Goal: Find specific page/section: Find specific page/section

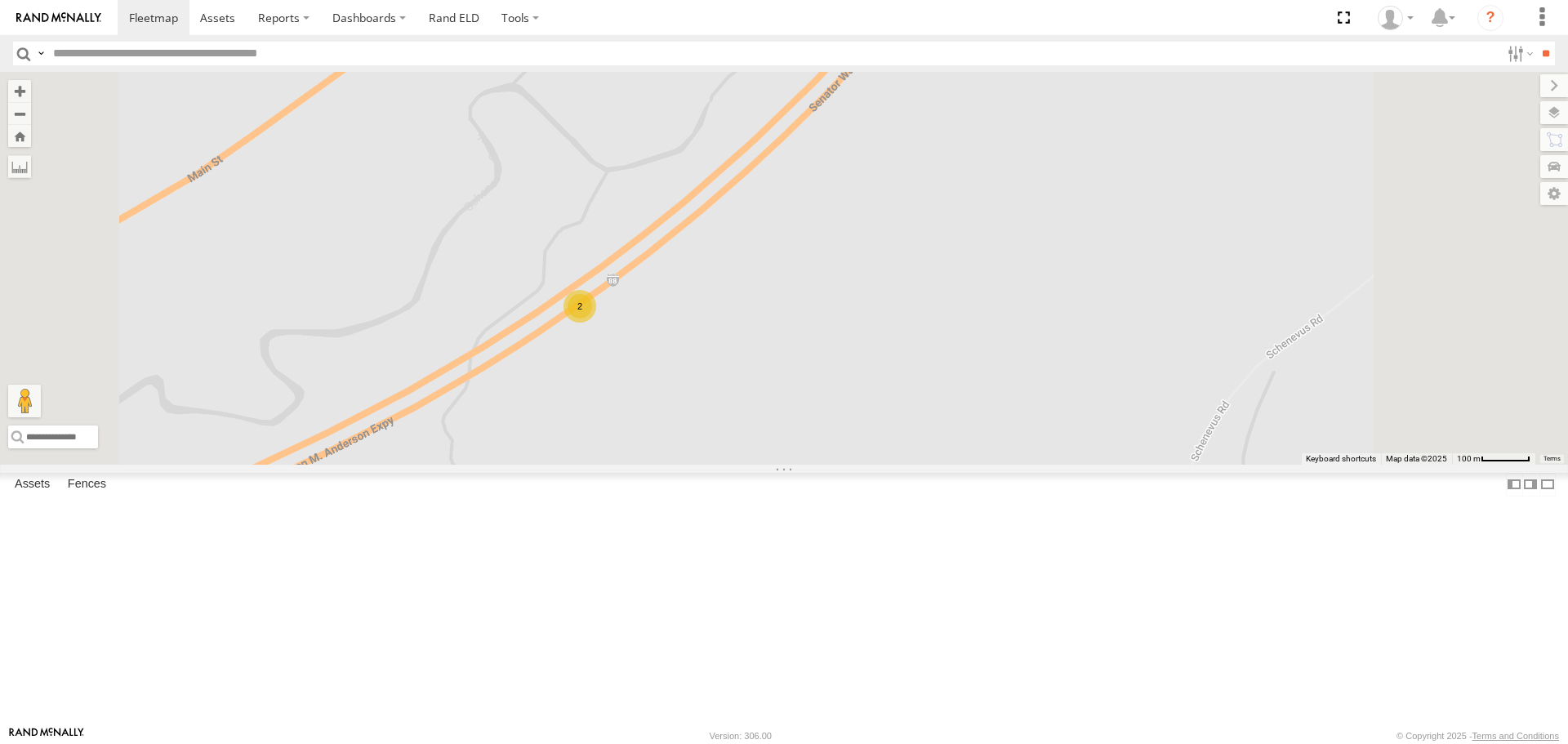
click at [596, 322] on div "2" at bounding box center [580, 306] width 33 height 33
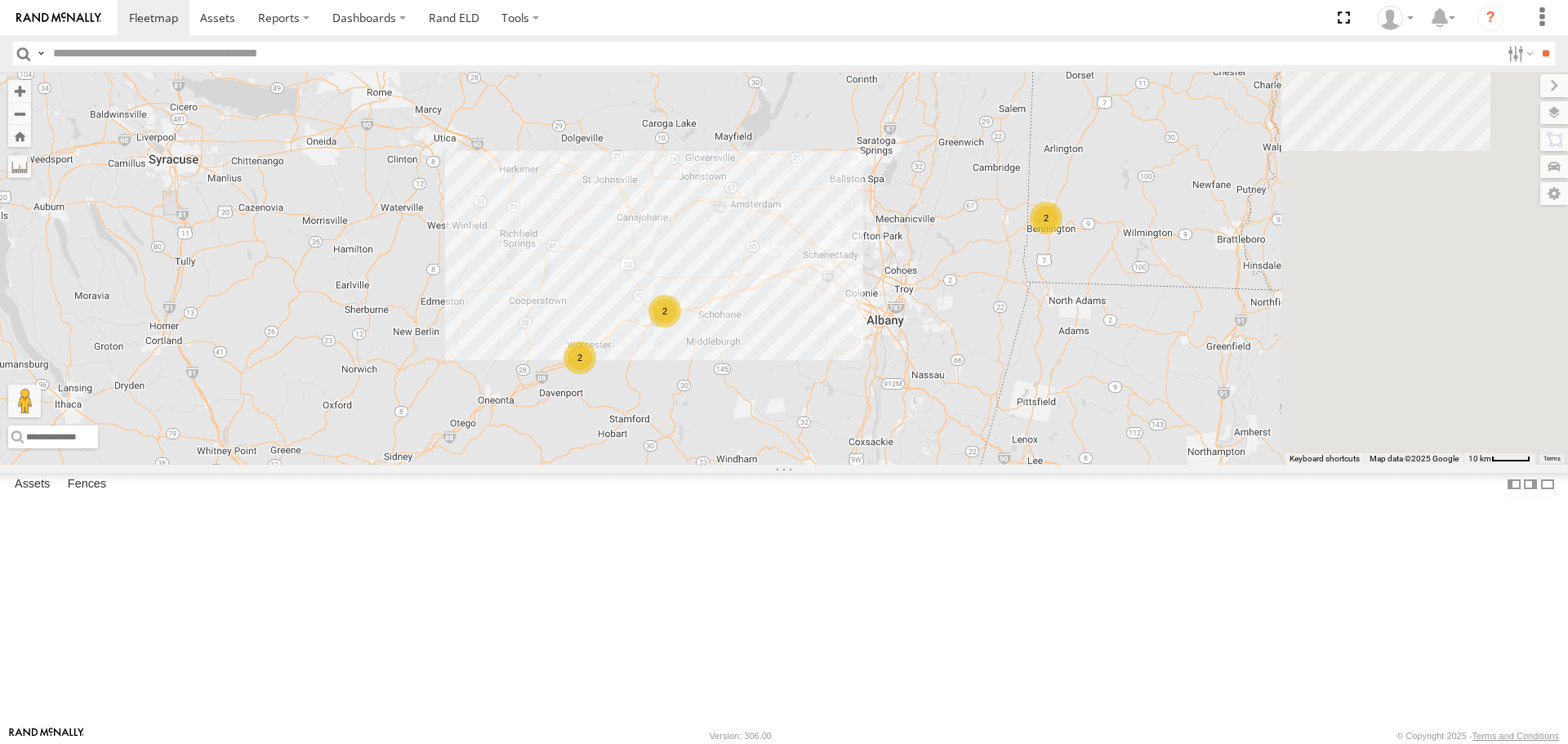
drag, startPoint x: 1246, startPoint y: 357, endPoint x: 1044, endPoint y: 416, distance: 210.4
click at [1044, 416] on div "2 2 2" at bounding box center [784, 268] width 1568 height 392
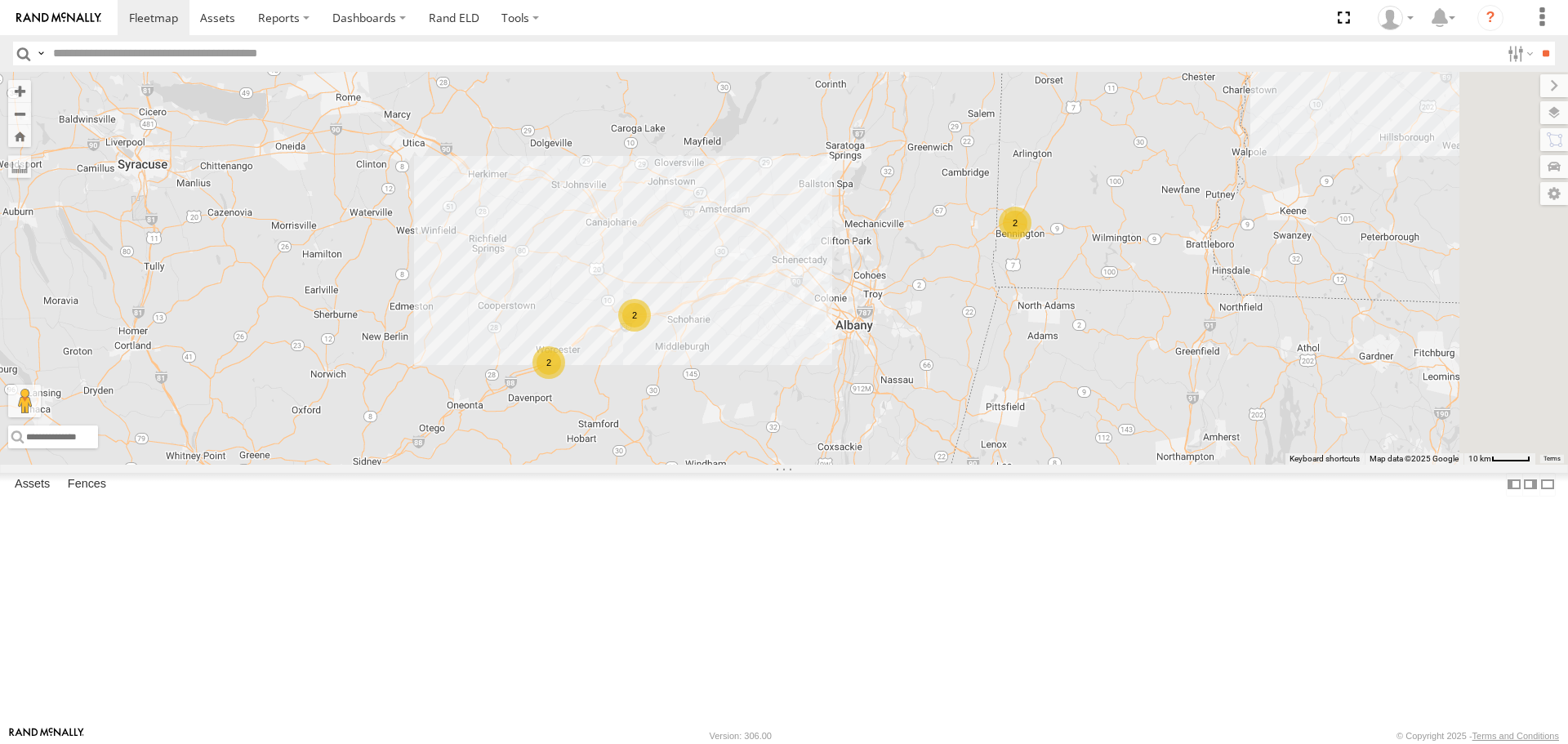
click at [1032, 239] on div "2" at bounding box center [1015, 223] width 33 height 33
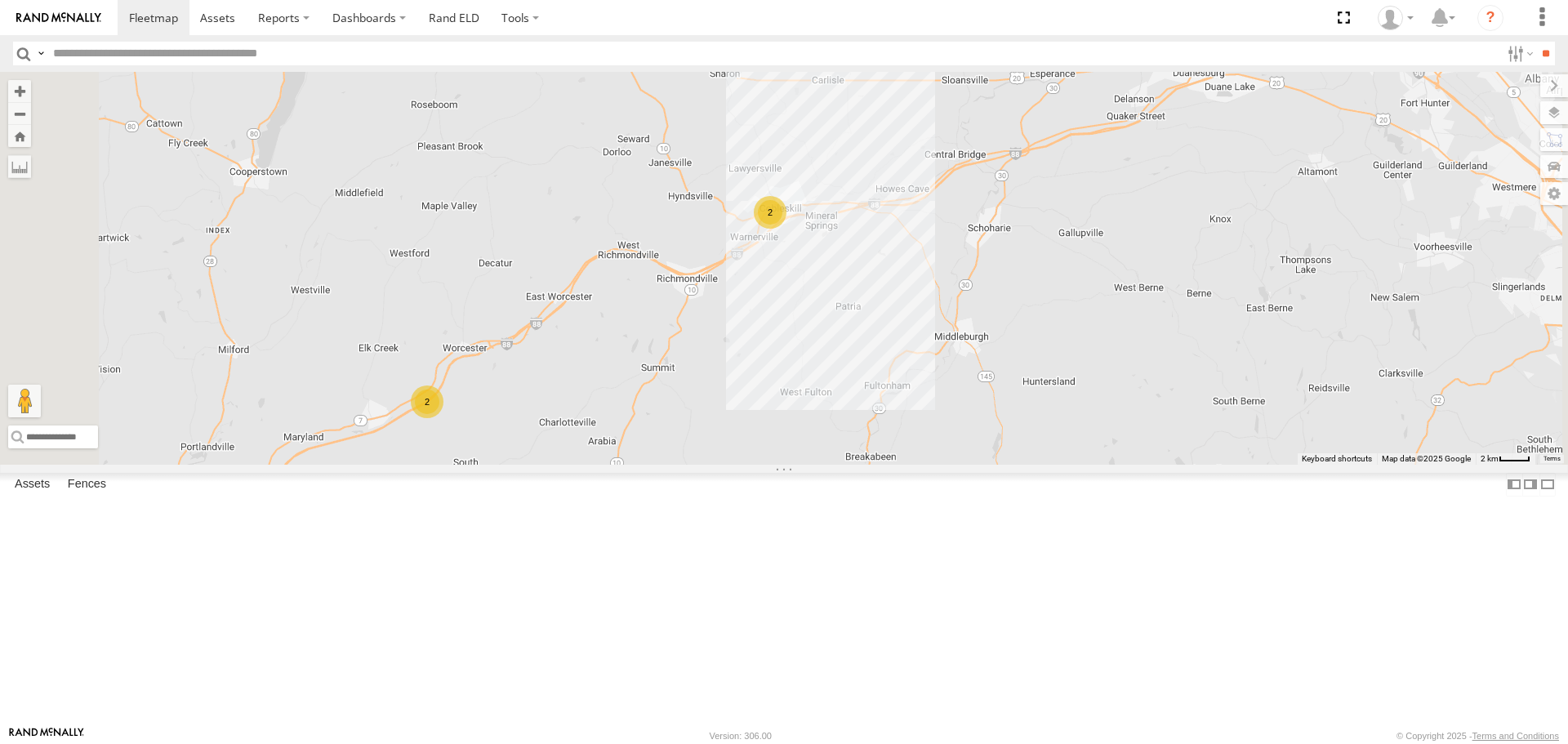
drag, startPoint x: 577, startPoint y: 631, endPoint x: 659, endPoint y: 518, distance: 139.6
click at [659, 464] on div "2 2" at bounding box center [784, 268] width 1568 height 392
click at [444, 418] on div "2" at bounding box center [427, 402] width 33 height 33
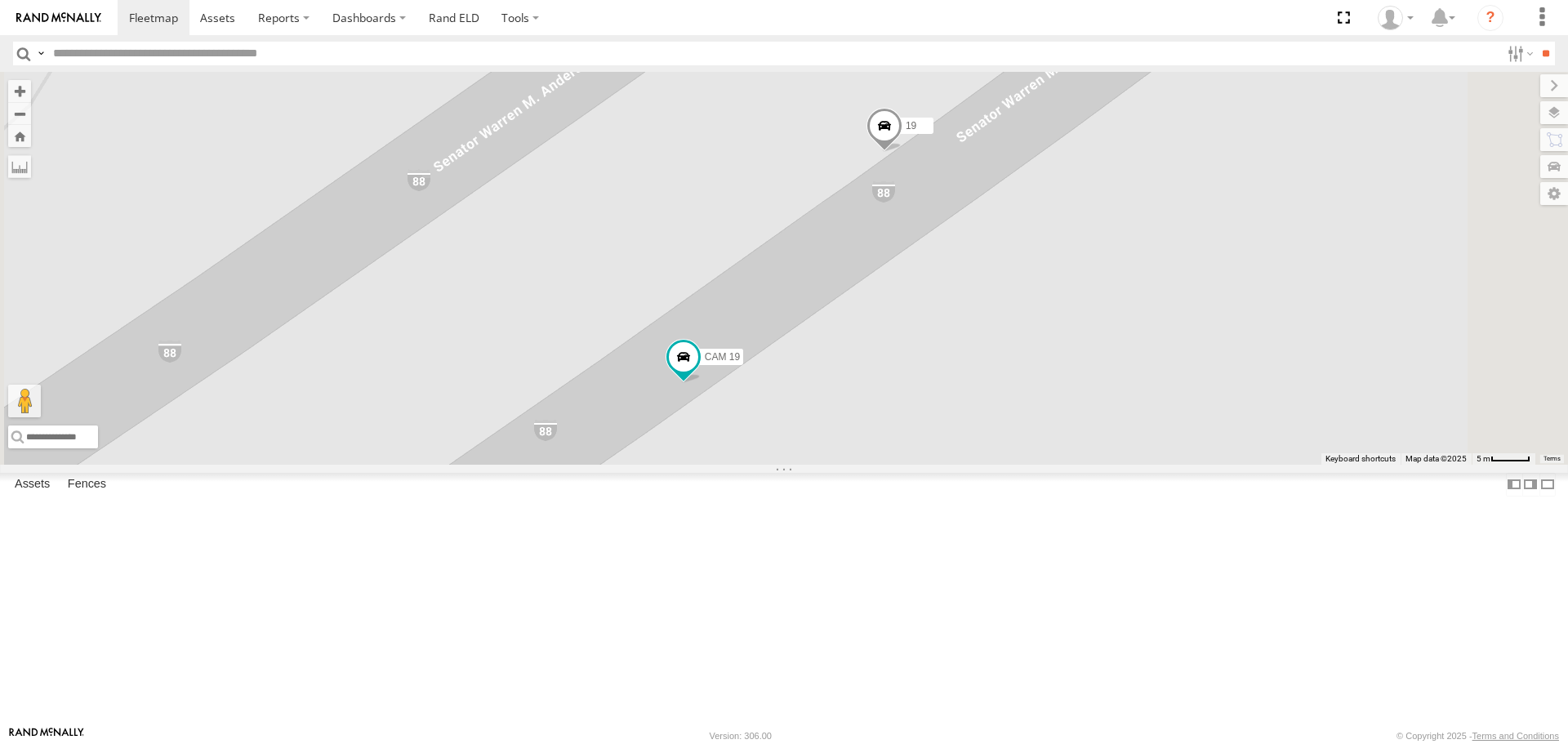
click at [759, 442] on div "CAM 19 19" at bounding box center [784, 268] width 1568 height 392
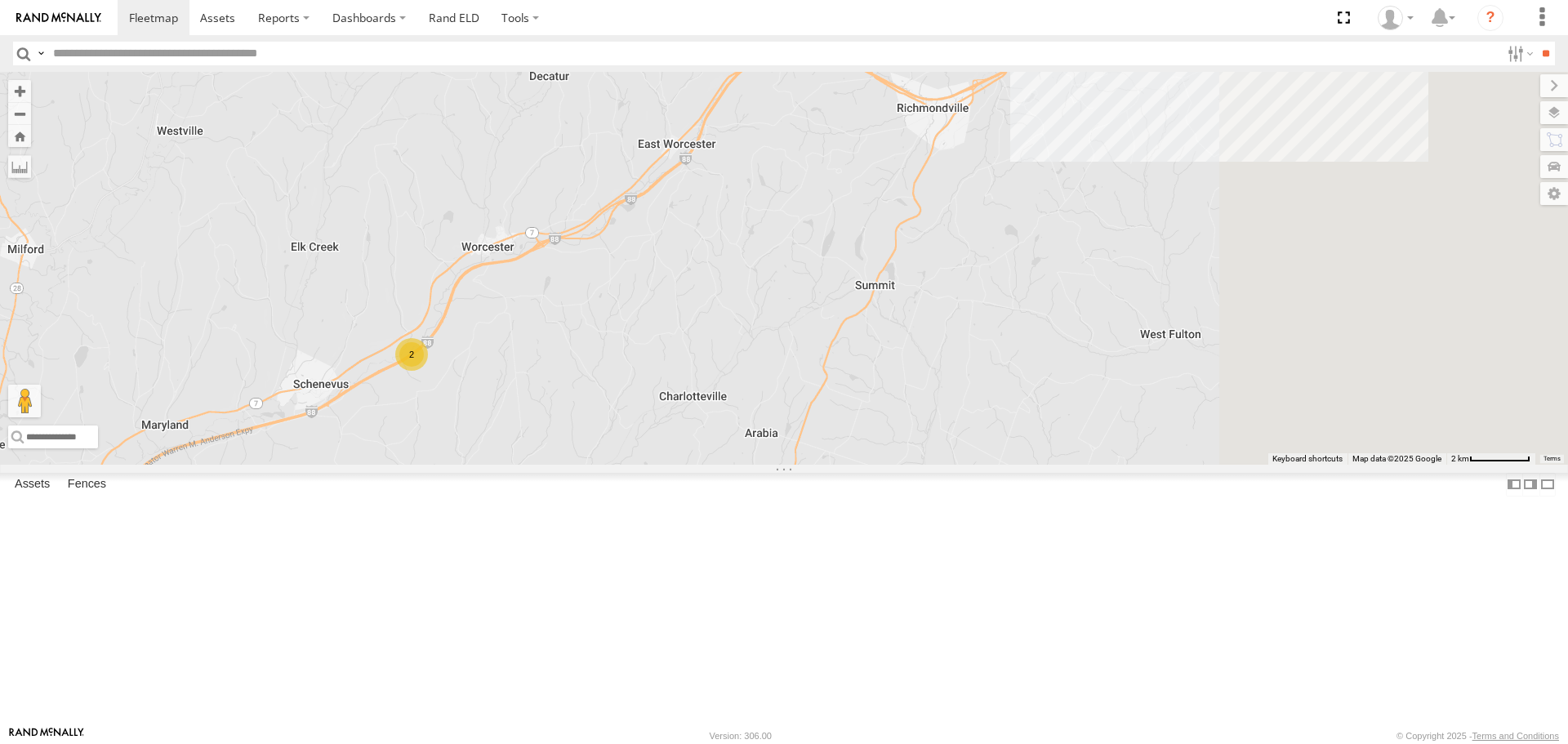
drag, startPoint x: 1198, startPoint y: 493, endPoint x: 703, endPoint y: 494, distance: 495.0
click at [703, 464] on div "2" at bounding box center [784, 268] width 1568 height 392
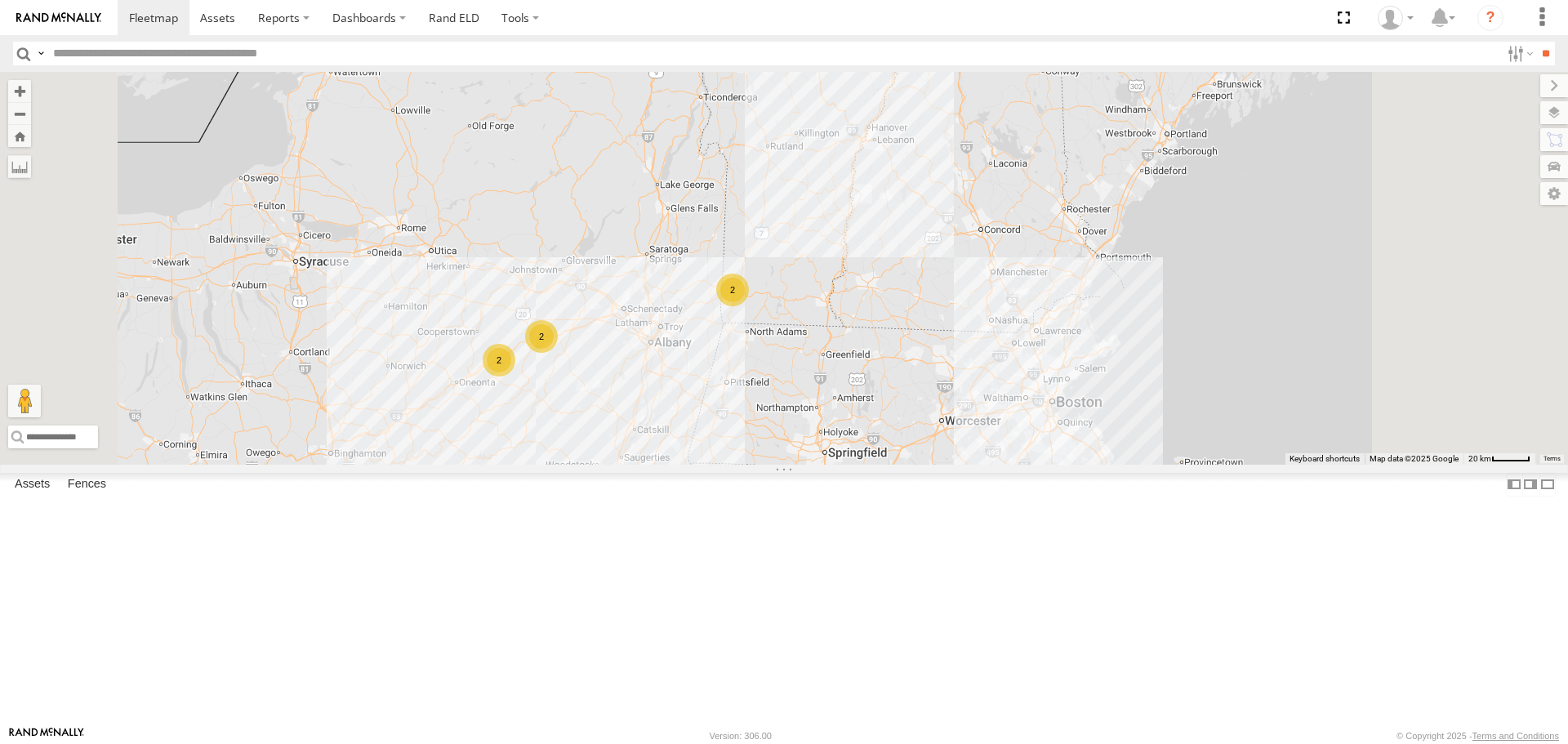
click at [558, 353] on div "2" at bounding box center [541, 337] width 33 height 33
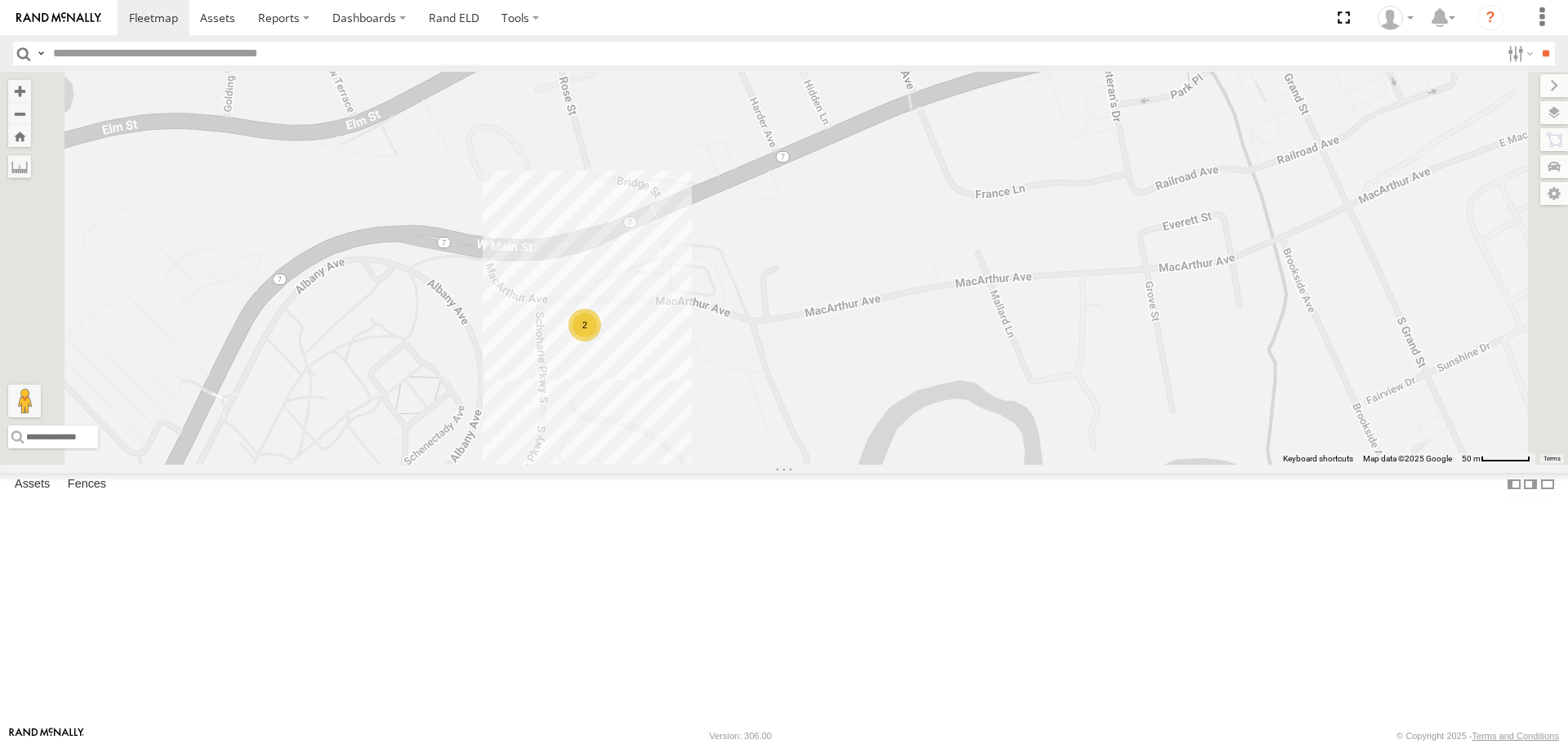
click at [807, 464] on div "2" at bounding box center [784, 268] width 1568 height 392
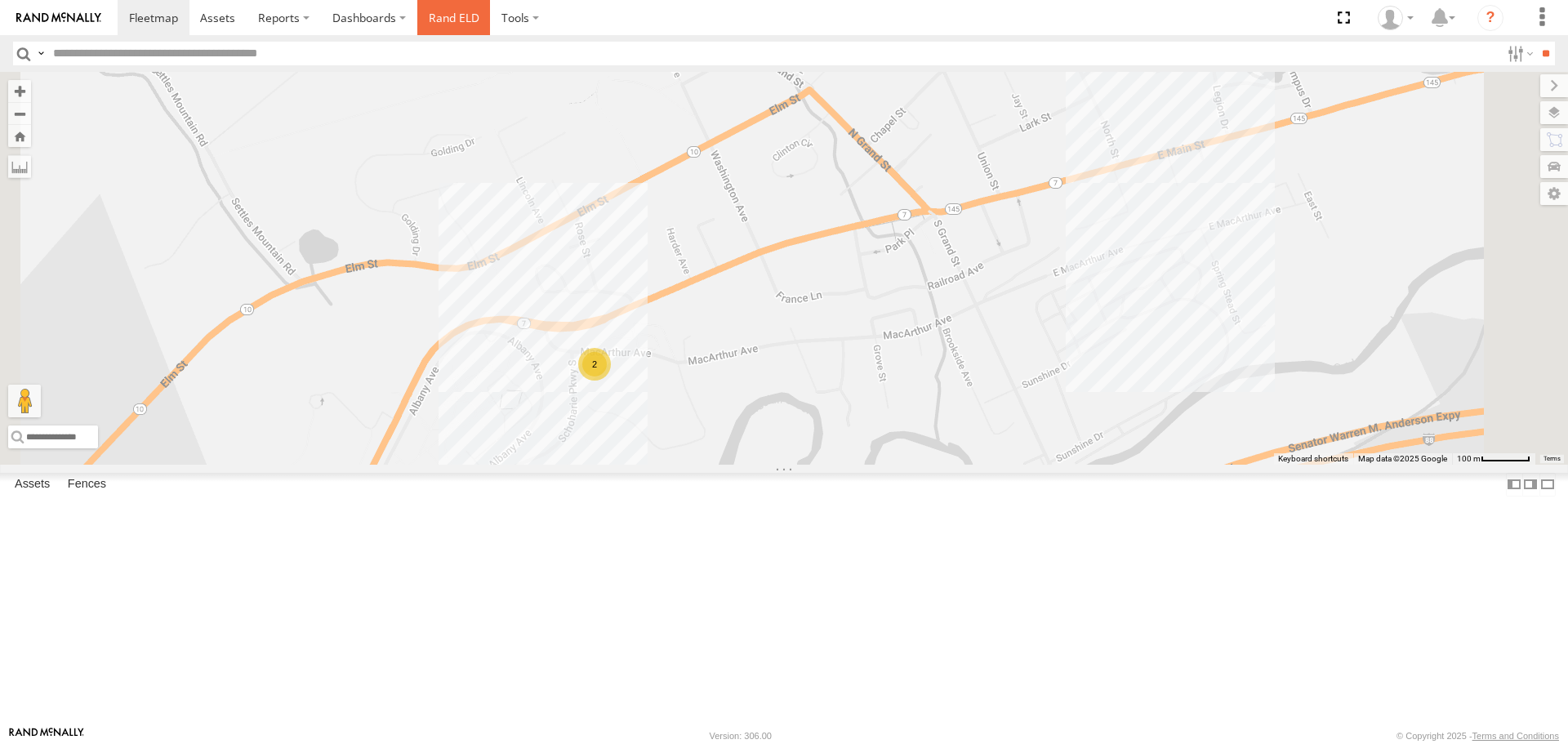
click at [456, 20] on link "Rand ELD" at bounding box center [454, 17] width 74 height 35
